Goal: Task Accomplishment & Management: Manage account settings

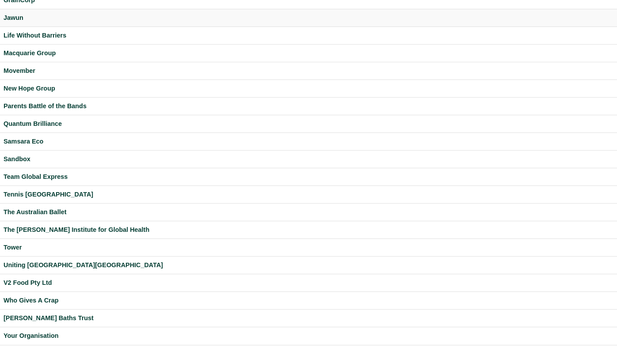
scroll to position [197, 0]
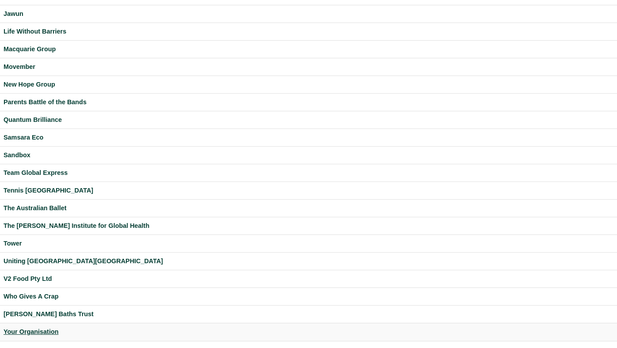
click at [40, 328] on div "Your Organisation" at bounding box center [308, 332] width 609 height 10
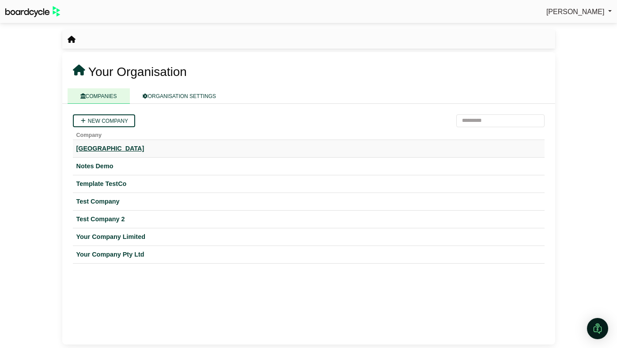
click at [125, 151] on div "[GEOGRAPHIC_DATA]" at bounding box center [308, 148] width 464 height 10
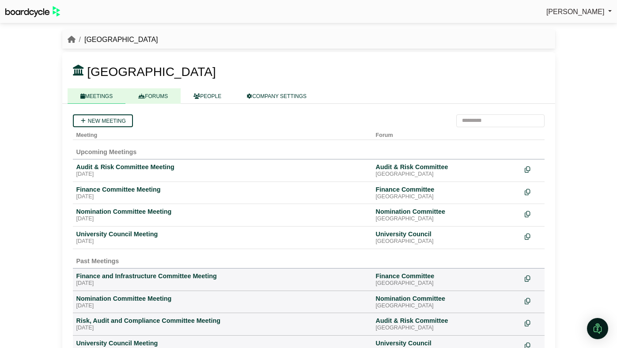
click at [163, 102] on link "FORUMS" at bounding box center [152, 95] width 55 height 15
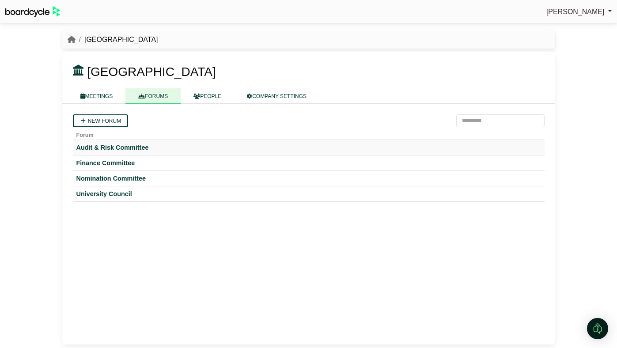
click at [141, 142] on td "Audit & Risk Committee" at bounding box center [308, 146] width 471 height 15
click at [139, 148] on div "Audit & Risk Committee" at bounding box center [308, 147] width 464 height 8
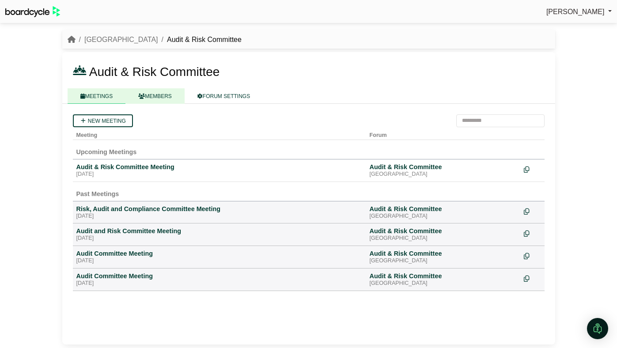
click at [175, 96] on link "MEMBERS" at bounding box center [154, 95] width 59 height 15
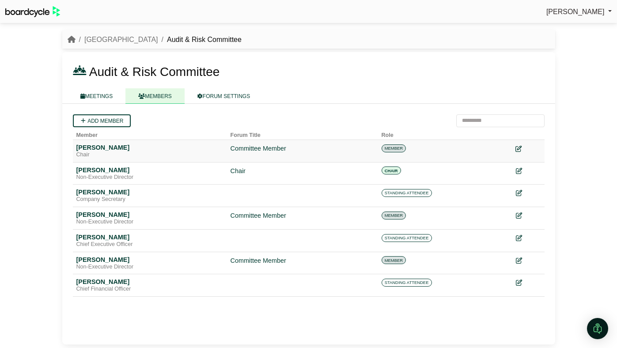
click at [519, 147] on icon at bounding box center [518, 149] width 6 height 6
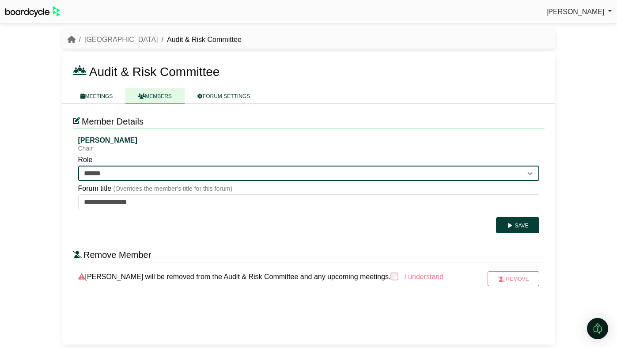
click at [496, 171] on select "**********" at bounding box center [308, 173] width 461 height 16
